Goal: Task Accomplishment & Management: Manage account settings

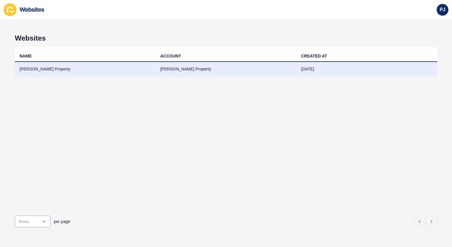
click at [28, 65] on td "[PERSON_NAME] Property" at bounding box center [85, 69] width 141 height 15
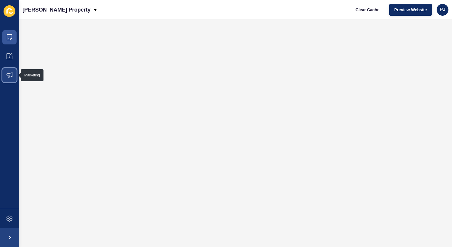
click at [11, 76] on icon at bounding box center [10, 75] width 6 height 6
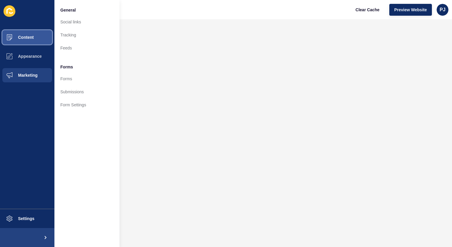
click at [25, 34] on button "Content" at bounding box center [27, 37] width 54 height 19
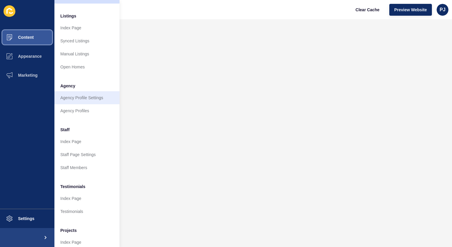
scroll to position [89, 0]
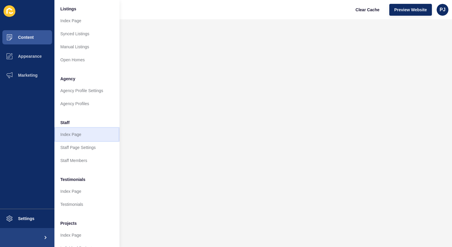
click at [79, 135] on link "Index Page" at bounding box center [86, 134] width 65 height 13
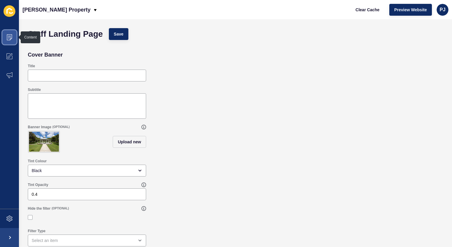
click at [11, 40] on span at bounding box center [9, 37] width 19 height 19
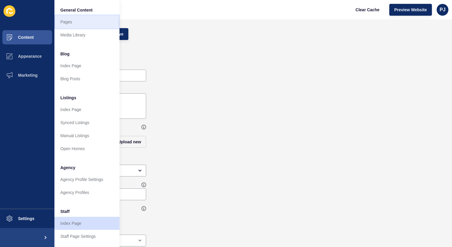
click at [69, 18] on link "Pages" at bounding box center [86, 21] width 65 height 13
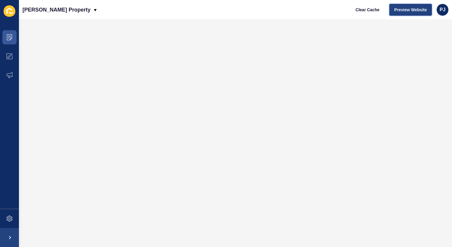
click at [411, 9] on span "Preview Website" at bounding box center [411, 10] width 33 height 6
click at [417, 6] on button "Preview Website" at bounding box center [411, 10] width 43 height 12
click at [7, 33] on span at bounding box center [9, 37] width 19 height 19
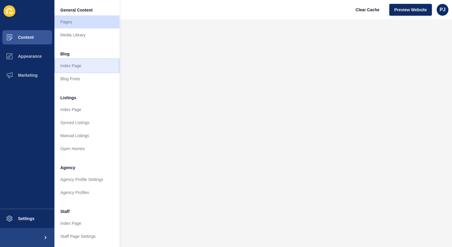
click at [67, 66] on link "Index Page" at bounding box center [86, 65] width 65 height 13
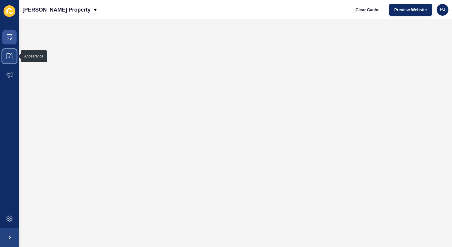
click at [8, 55] on icon at bounding box center [10, 56] width 6 height 6
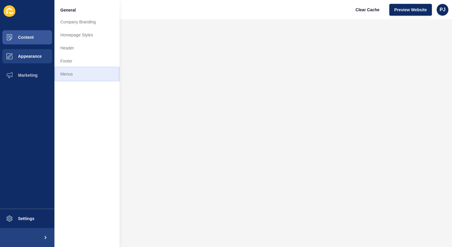
click at [63, 73] on link "Menus" at bounding box center [86, 74] width 65 height 13
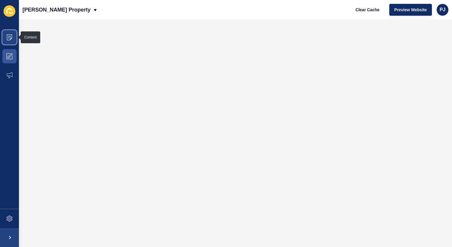
click at [9, 36] on icon at bounding box center [10, 37] width 6 height 6
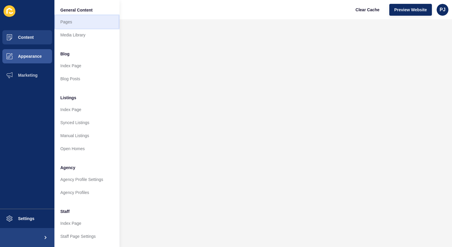
click at [68, 23] on link "Pages" at bounding box center [86, 21] width 65 height 13
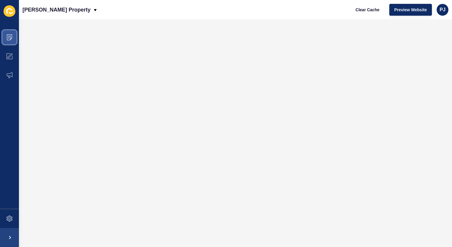
click at [7, 37] on icon at bounding box center [10, 37] width 6 height 6
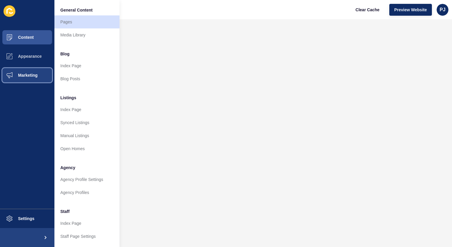
click at [28, 75] on span "Marketing" at bounding box center [18, 75] width 38 height 5
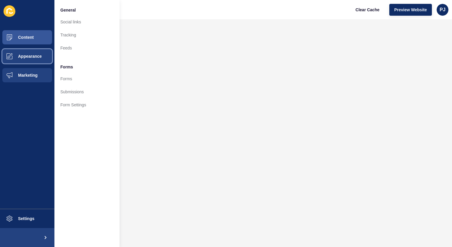
click at [28, 57] on span "Appearance" at bounding box center [20, 56] width 43 height 5
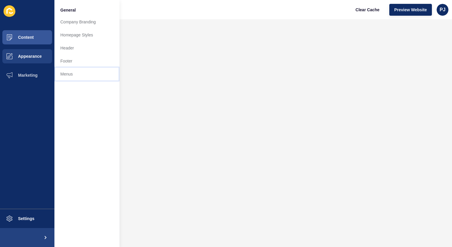
click at [68, 73] on link "Menus" at bounding box center [86, 74] width 65 height 13
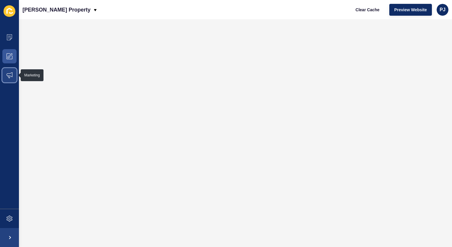
click at [10, 74] on icon at bounding box center [10, 75] width 6 height 6
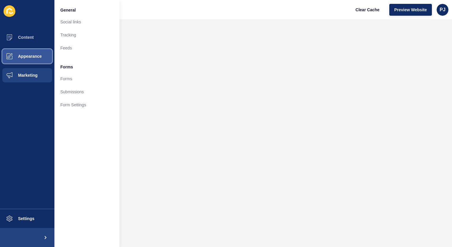
click at [22, 55] on span "Appearance" at bounding box center [20, 56] width 43 height 5
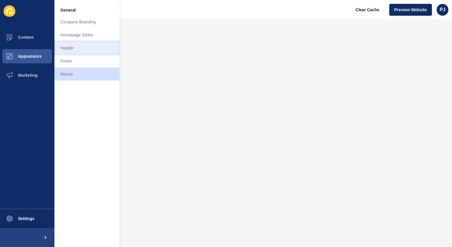
click at [72, 47] on link "Header" at bounding box center [86, 47] width 65 height 13
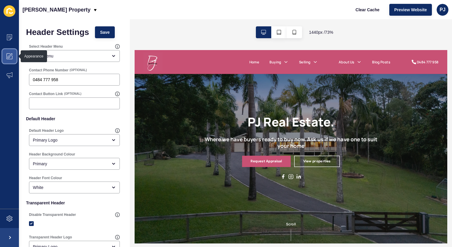
click at [8, 56] on icon at bounding box center [9, 57] width 2 height 2
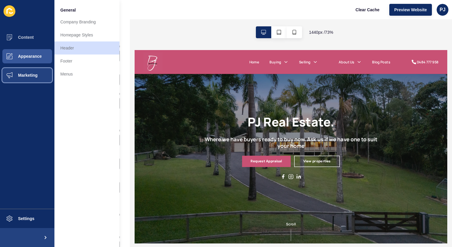
click at [24, 73] on span "Marketing" at bounding box center [18, 75] width 38 height 5
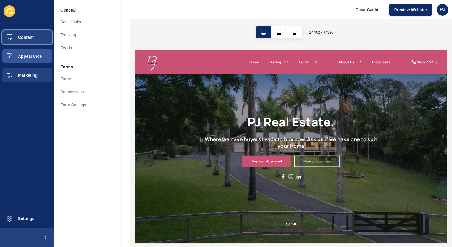
click at [25, 38] on span "Content" at bounding box center [16, 37] width 35 height 5
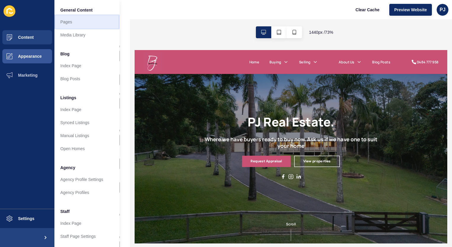
click at [72, 23] on link "Pages" at bounding box center [86, 21] width 65 height 13
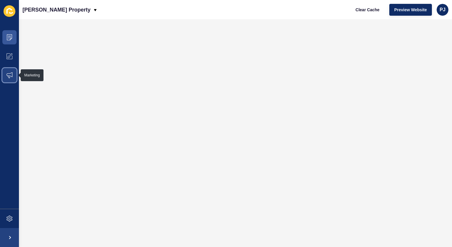
click at [11, 74] on icon at bounding box center [10, 75] width 6 height 6
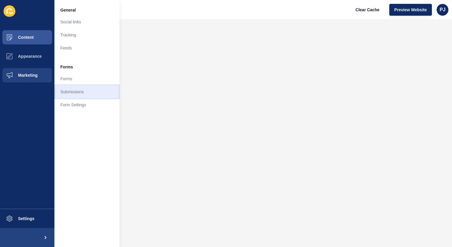
click at [74, 91] on link "Submissions" at bounding box center [86, 91] width 65 height 13
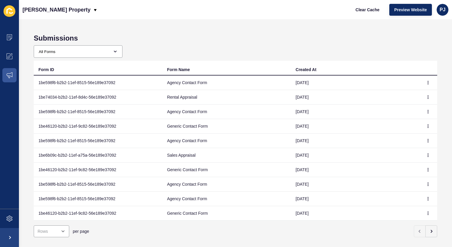
click at [167, 83] on td "Agency Contact Form" at bounding box center [227, 83] width 129 height 15
click at [427, 81] on icon "button" at bounding box center [429, 83] width 4 height 4
click at [400, 95] on link "View" at bounding box center [407, 94] width 41 height 13
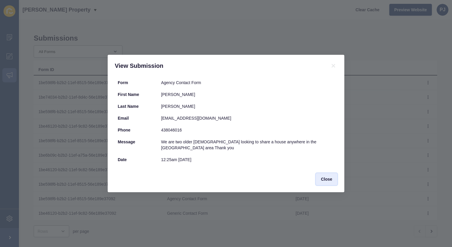
click at [330, 176] on span "Close" at bounding box center [326, 179] width 11 height 6
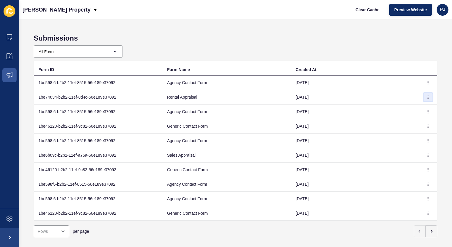
click at [427, 95] on icon "button" at bounding box center [429, 97] width 4 height 4
click at [401, 110] on link "View" at bounding box center [407, 108] width 41 height 13
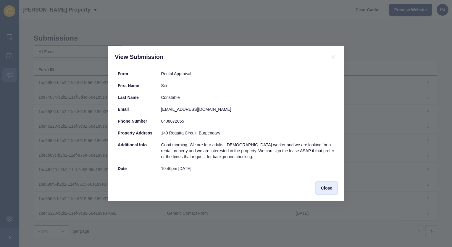
click at [329, 188] on span "Close" at bounding box center [326, 188] width 11 height 6
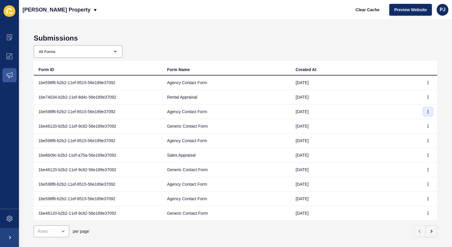
click at [427, 112] on icon "button" at bounding box center [429, 112] width 4 height 4
click at [394, 121] on link "View" at bounding box center [407, 123] width 41 height 13
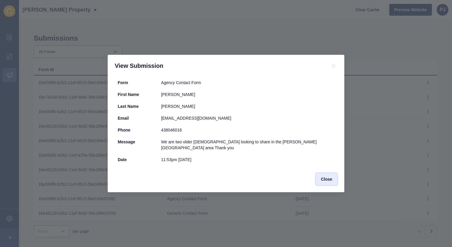
click at [328, 176] on span "Close" at bounding box center [326, 179] width 11 height 6
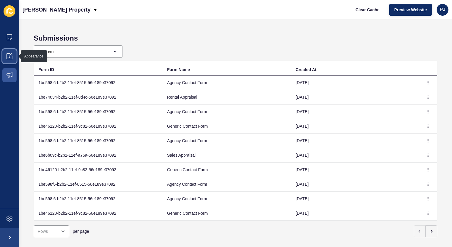
click at [8, 56] on icon at bounding box center [10, 56] width 6 height 6
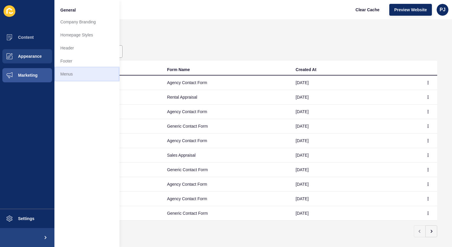
click at [70, 74] on link "Menus" at bounding box center [86, 74] width 65 height 13
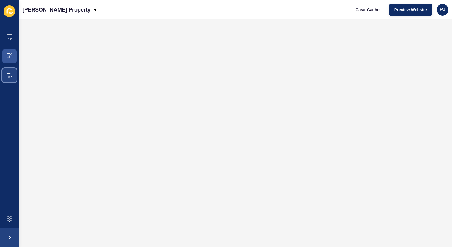
click at [11, 78] on icon at bounding box center [10, 75] width 6 height 6
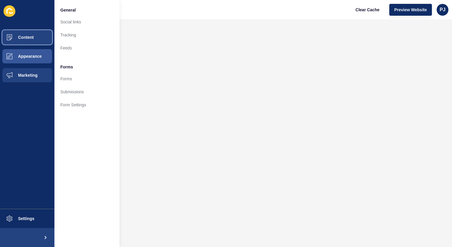
click at [28, 38] on span "Content" at bounding box center [16, 37] width 35 height 5
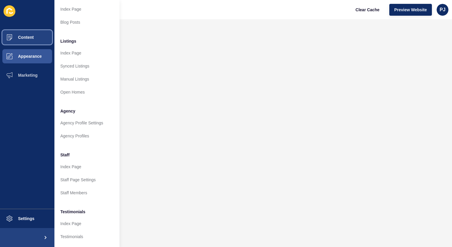
scroll to position [59, 0]
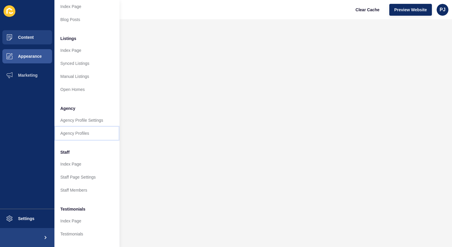
click at [79, 133] on link "Agency Profiles" at bounding box center [86, 133] width 65 height 13
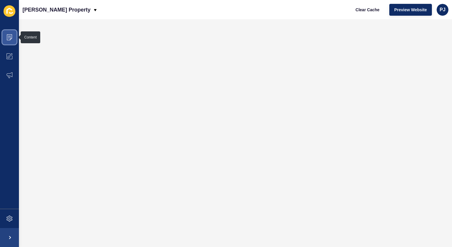
click at [9, 35] on icon at bounding box center [10, 37] width 6 height 6
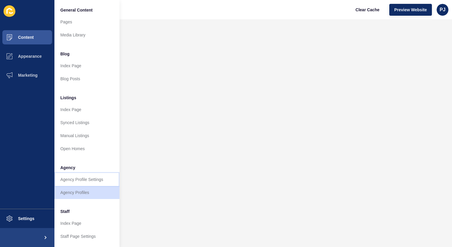
click at [82, 177] on link "Agency Profile Settings" at bounding box center [86, 179] width 65 height 13
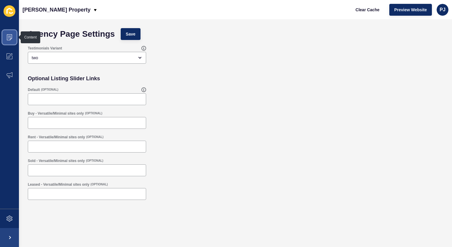
click at [8, 34] on icon at bounding box center [10, 37] width 6 height 6
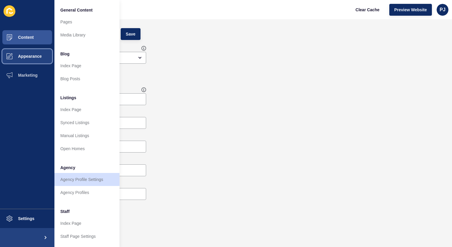
click at [26, 57] on span "Appearance" at bounding box center [20, 56] width 43 height 5
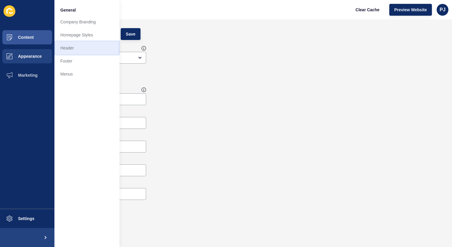
click at [73, 48] on link "Header" at bounding box center [86, 47] width 65 height 13
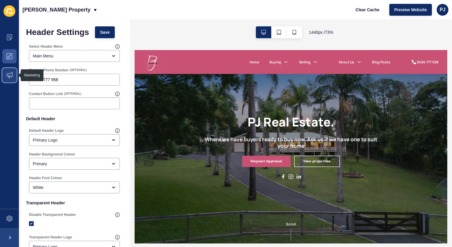
click at [10, 73] on icon at bounding box center [10, 75] width 6 height 6
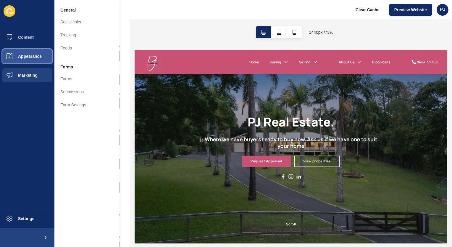
click at [32, 57] on span "Appearance" at bounding box center [20, 56] width 43 height 5
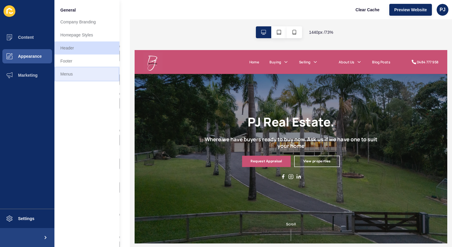
click at [64, 74] on link "Menus" at bounding box center [86, 74] width 65 height 13
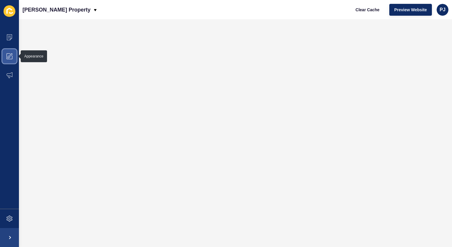
click at [12, 56] on icon at bounding box center [10, 56] width 6 height 6
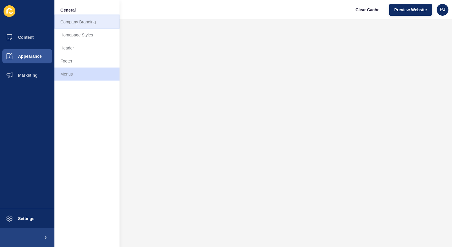
click at [69, 21] on link "Company Branding" at bounding box center [86, 21] width 65 height 13
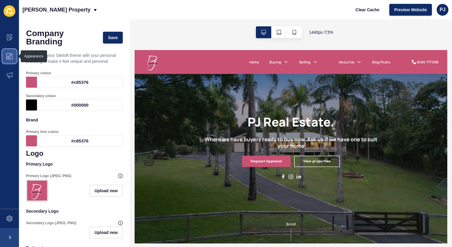
click at [10, 54] on icon at bounding box center [10, 56] width 6 height 6
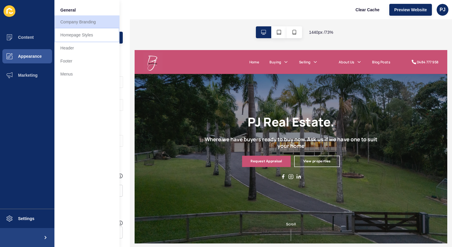
click at [64, 34] on link "Homepage Styles" at bounding box center [86, 34] width 65 height 13
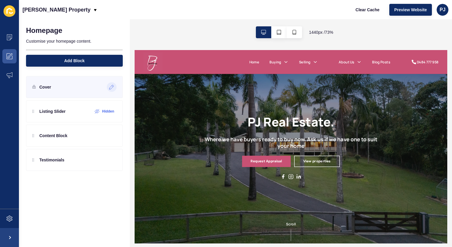
click at [111, 87] on icon at bounding box center [111, 87] width 5 height 5
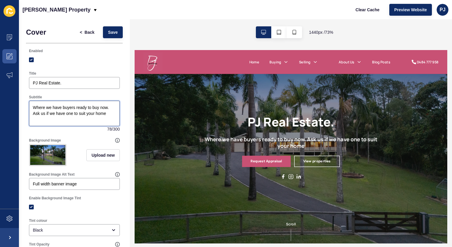
drag, startPoint x: 32, startPoint y: 113, endPoint x: 109, endPoint y: 117, distance: 77.1
click at [109, 117] on textarea "Where we have buyers ready to buy now. Ask us if we have one to suit your home" at bounding box center [74, 114] width 89 height 24
click at [72, 125] on textarea "Where we have buyers ready to buy now. Call us so we can match one with your ho…" at bounding box center [74, 114] width 89 height 24
click at [51, 118] on textarea "Where we have buyers ready to buy now. Call us so we can match one with your ho…" at bounding box center [74, 114] width 89 height 24
click at [108, 33] on span "Save" at bounding box center [113, 32] width 10 height 6
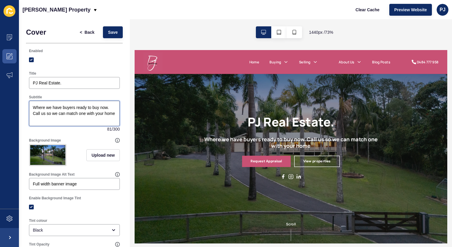
click at [33, 113] on textarea "Where we have buyers ready to buy now. Call us so we can match one with your ho…" at bounding box center [74, 114] width 89 height 24
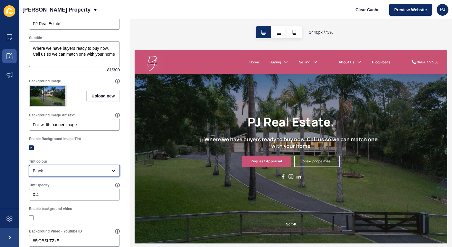
click at [108, 171] on div "Black" at bounding box center [74, 171] width 91 height 12
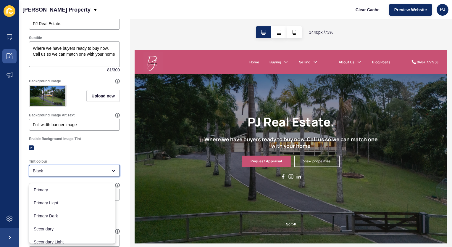
click at [111, 173] on icon "close menu" at bounding box center [113, 170] width 5 height 5
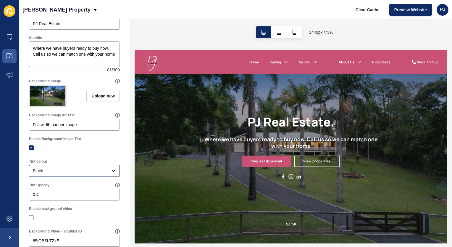
click at [109, 149] on div at bounding box center [74, 147] width 91 height 5
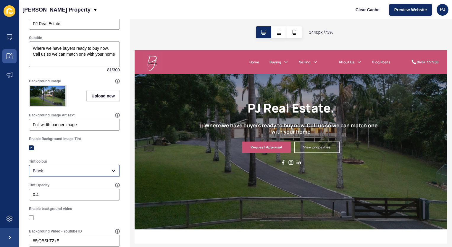
scroll to position [30, 0]
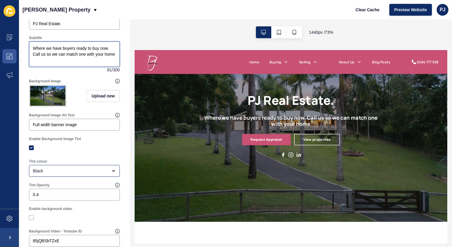
drag, startPoint x: 47, startPoint y: 54, endPoint x: 52, endPoint y: 58, distance: 6.8
click at [52, 58] on textarea "Where we have buyers ready to buy now. Call us so we can match one with your ho…" at bounding box center [74, 54] width 89 height 24
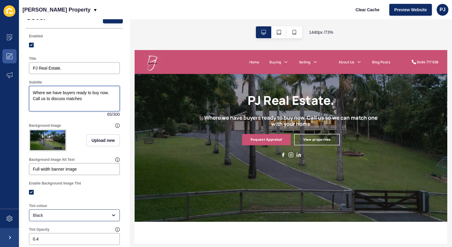
scroll to position [0, 0]
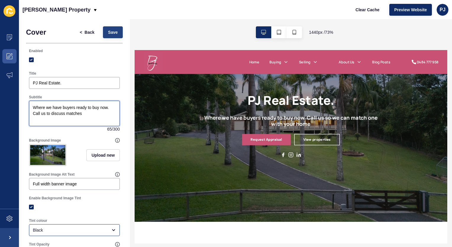
type textarea "Where we have buyers ready to buy now. Call us to discuss matches"
click at [111, 35] on span "Save" at bounding box center [113, 32] width 10 height 6
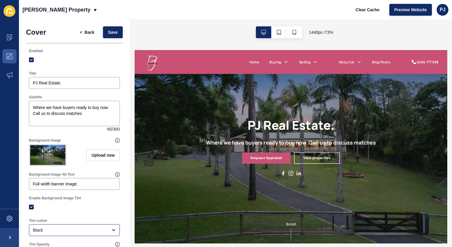
click at [452, 176] on div "PJ Real Estate. Where we have buyers ready to buy now. Call us to discuss match…" at bounding box center [348, 182] width 426 height 264
click at [452, 174] on div "PJ Real Estate. Where we have buyers ready to buy now. Call us to discuss match…" at bounding box center [347, 181] width 247 height 79
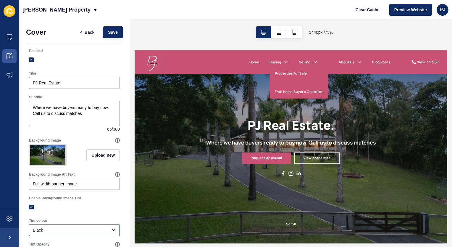
click at [320, 67] on link "Buying" at bounding box center [327, 66] width 16 height 7
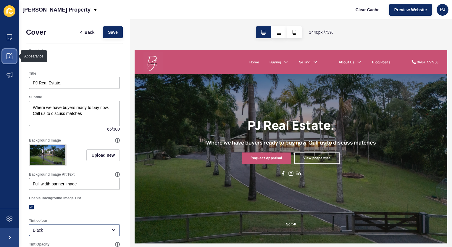
click at [9, 55] on icon at bounding box center [10, 56] width 6 height 6
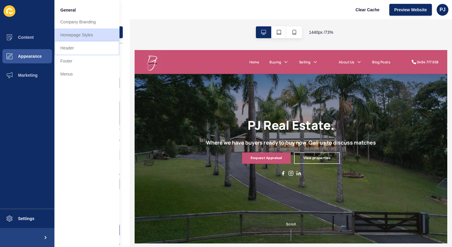
click at [69, 50] on link "Header" at bounding box center [86, 47] width 65 height 13
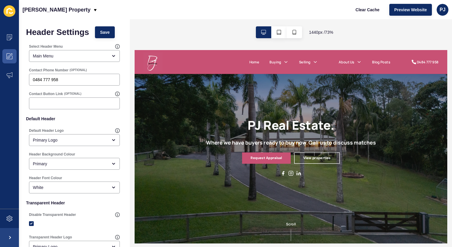
click at [452, 173] on div "PJ Real Estate. Where we have buyers ready to buy now. Call us to discuss match…" at bounding box center [347, 181] width 247 height 79
